Goal: Information Seeking & Learning: Learn about a topic

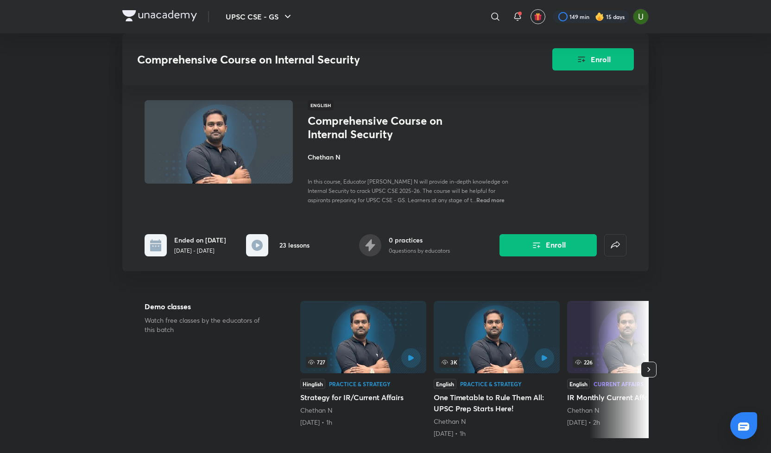
scroll to position [238, 0]
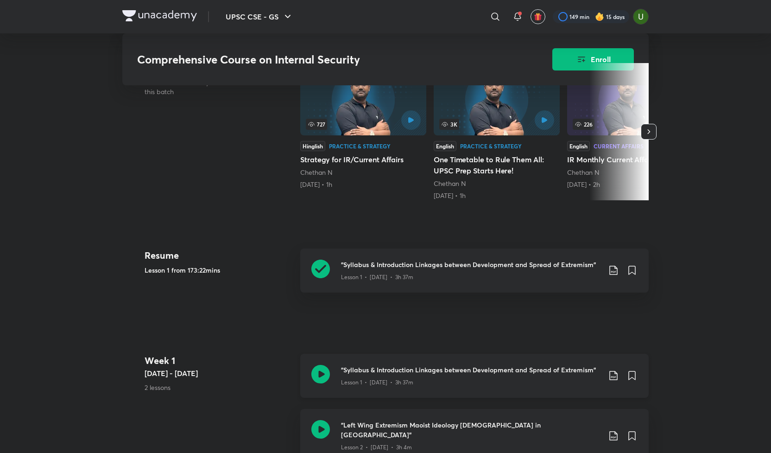
click at [317, 377] on icon at bounding box center [321, 374] width 19 height 19
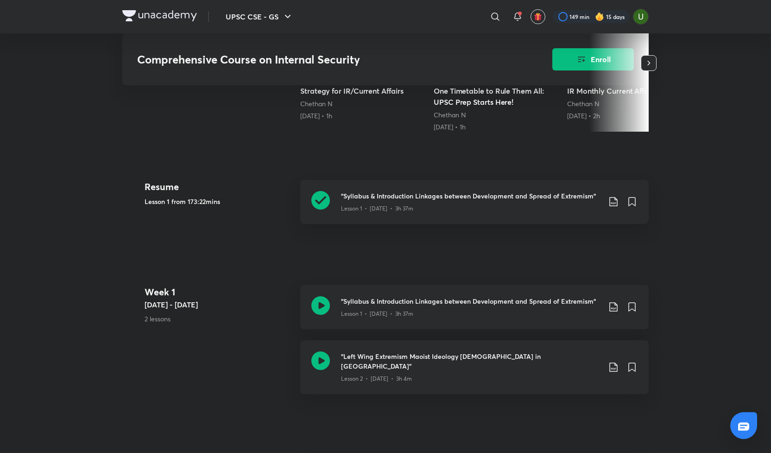
scroll to position [352, 0]
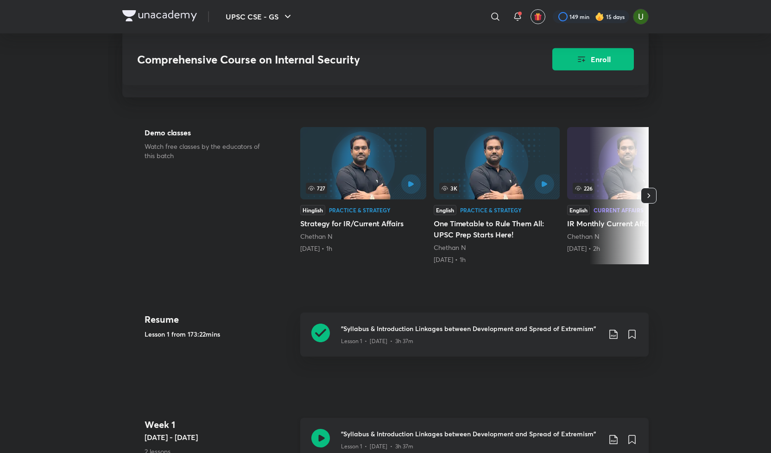
scroll to position [222, 0]
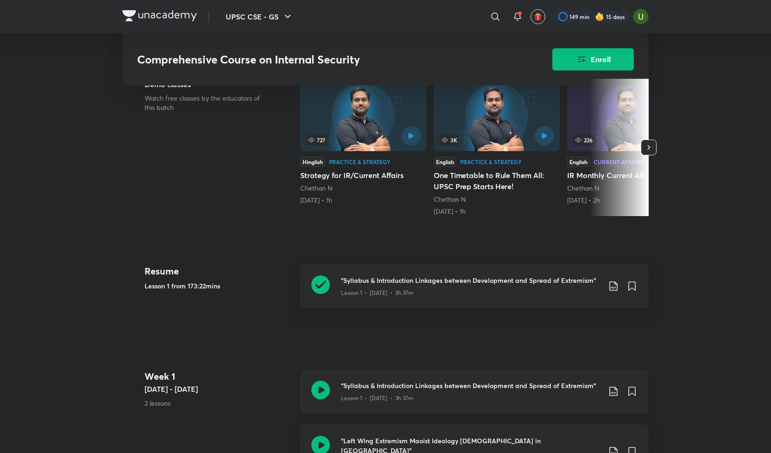
click at [317, 399] on icon at bounding box center [321, 390] width 19 height 19
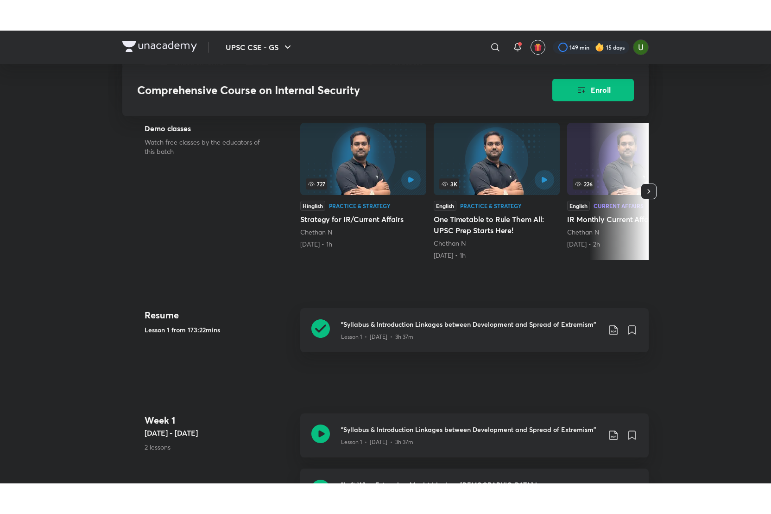
scroll to position [358, 0]
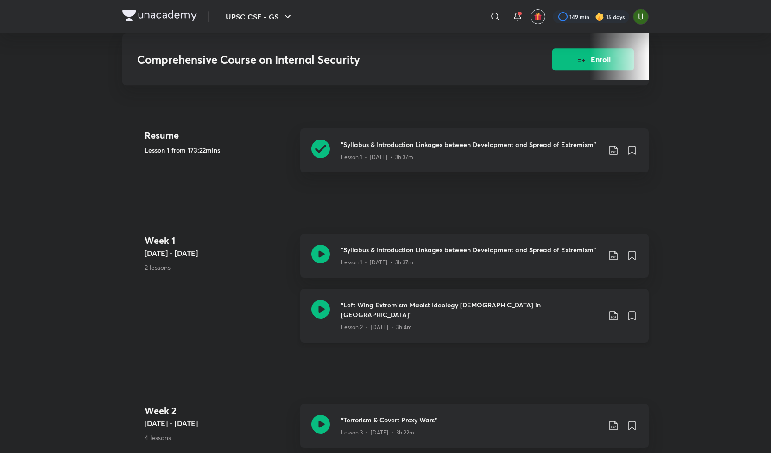
click at [323, 315] on icon at bounding box center [321, 309] width 19 height 19
